Goal: Transaction & Acquisition: Book appointment/travel/reservation

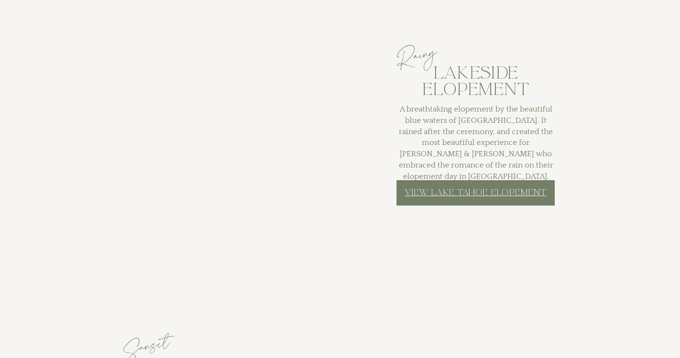
scroll to position [3253, 0]
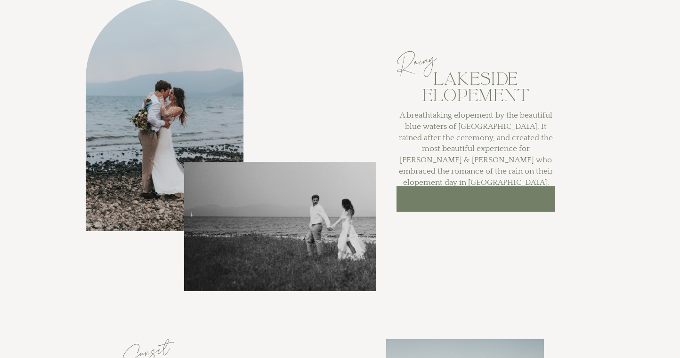
click at [448, 200] on link "View Lake Tahoe Elopement" at bounding box center [476, 198] width 142 height 11
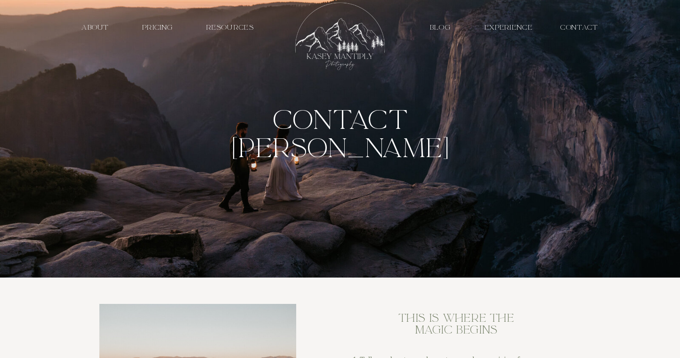
scroll to position [2, 0]
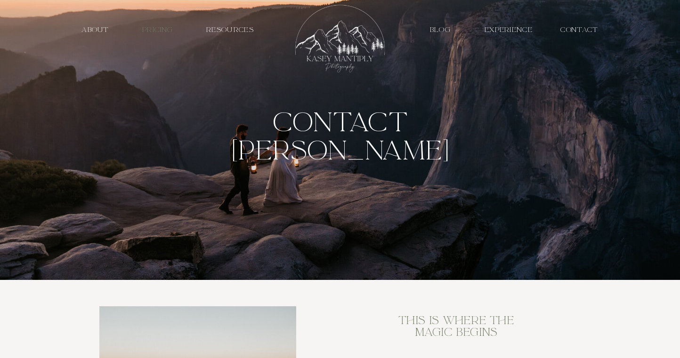
click at [162, 33] on h3 "PRICING" at bounding box center [158, 29] width 44 height 9
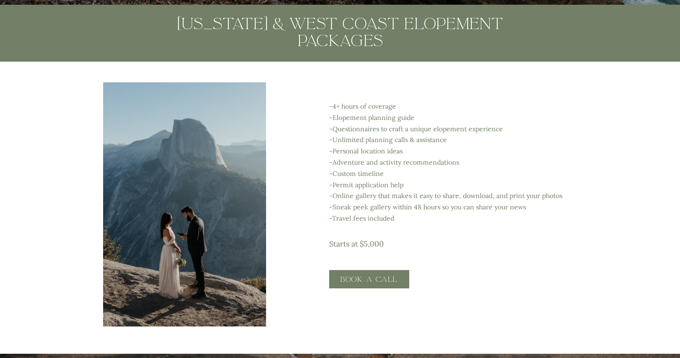
scroll to position [1644, 0]
